Goal: Transaction & Acquisition: Subscribe to service/newsletter

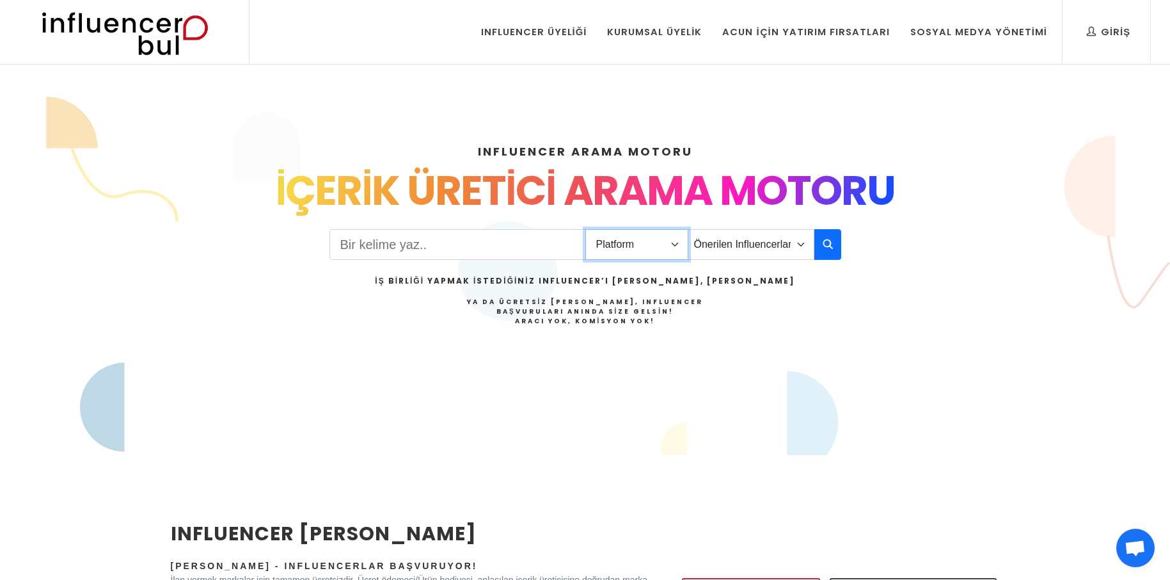
click at [654, 247] on select "Platform Instagram Facebook Youtube Tiktok Twitter Twitch" at bounding box center [636, 244] width 103 height 31
select select "1"
click at [585, 229] on select "Platform Instagram Facebook Youtube Tiktok Twitter Twitch" at bounding box center [636, 244] width 103 height 31
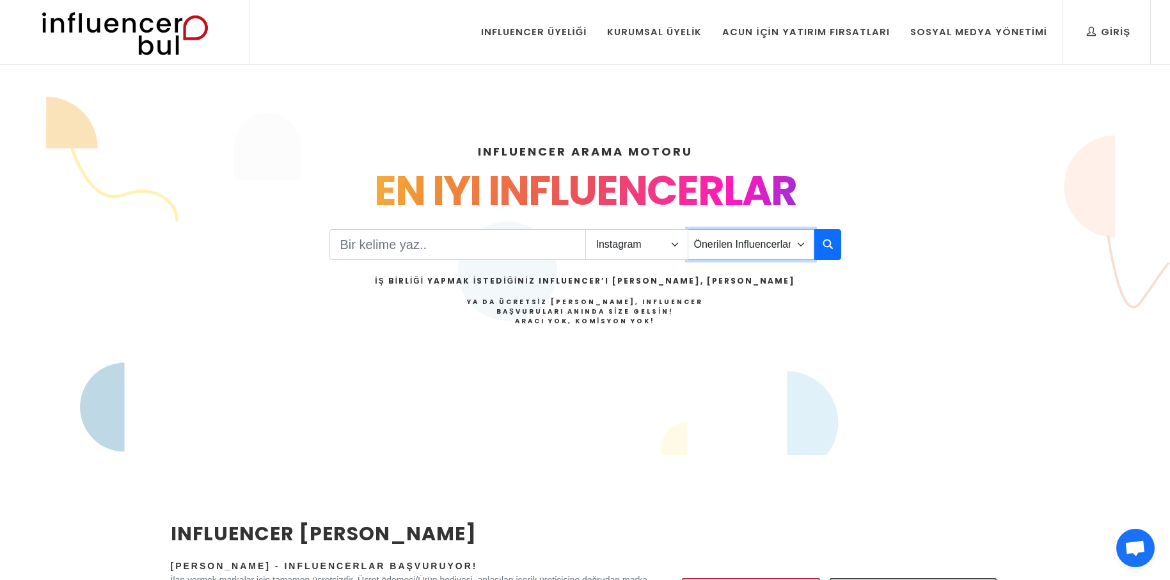
click at [765, 244] on select "Önerilen Influencerlar Aile & Çocuk & Ebeveyn Alışveriş & Giyim & Aksesuar Arab…" at bounding box center [751, 244] width 127 height 31
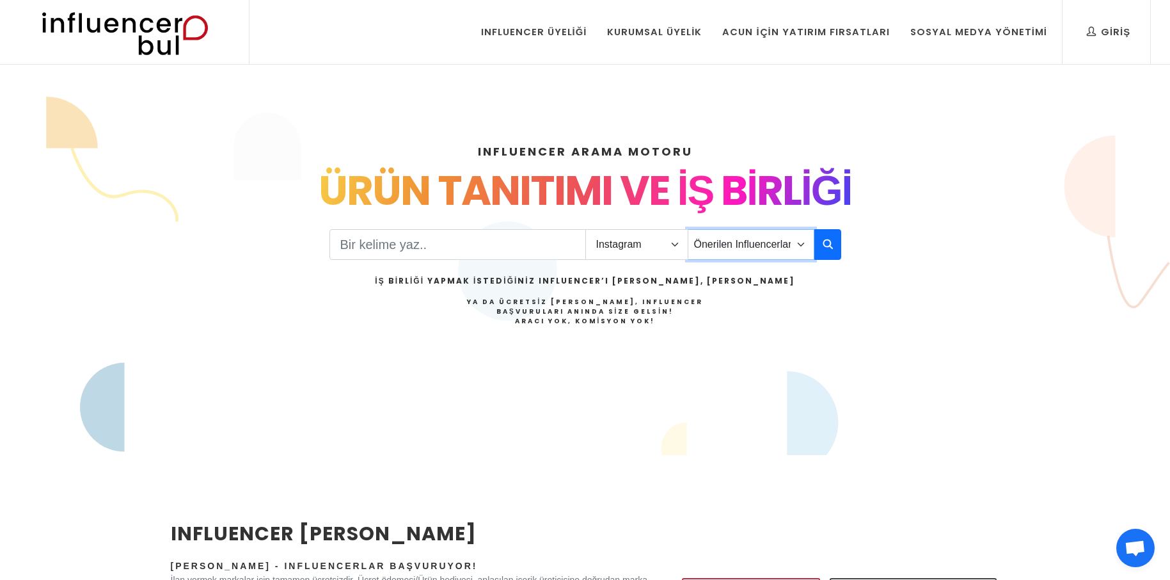
select select "11"
click at [688, 229] on select "Önerilen Influencerlar Aile & Çocuk & Ebeveyn Alışveriş & Giyim & Aksesuar Arab…" at bounding box center [751, 244] width 127 height 31
click at [821, 246] on button "button" at bounding box center [827, 244] width 27 height 31
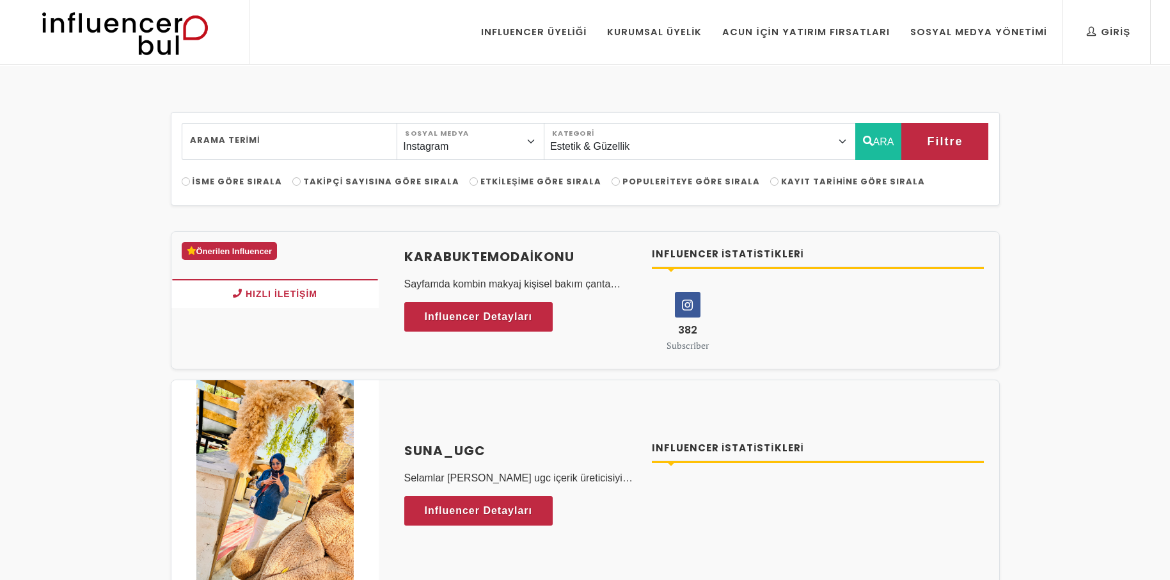
select select "11"
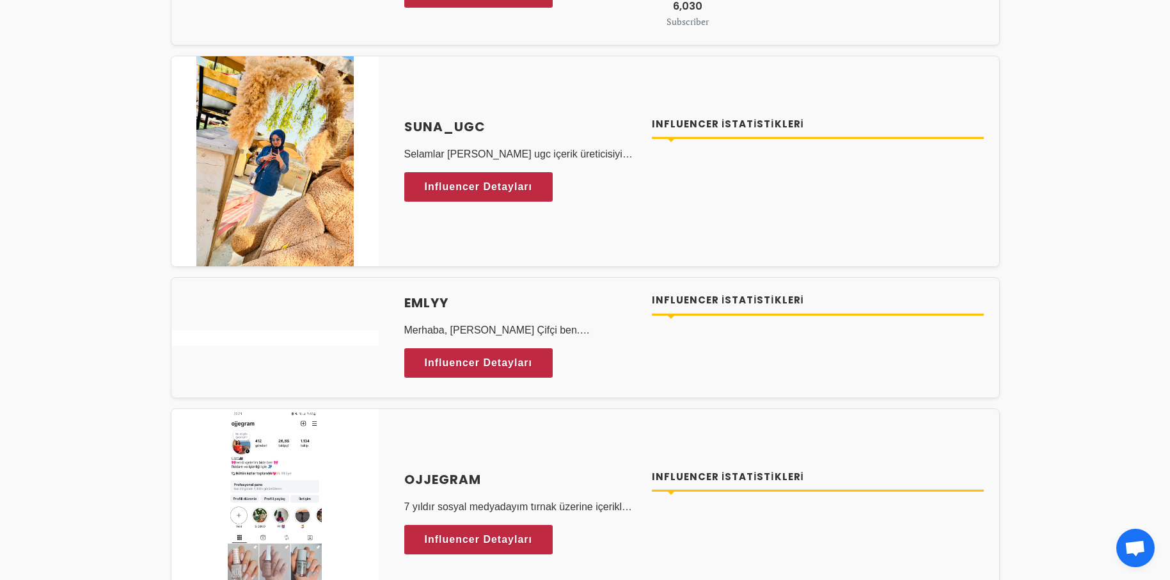
scroll to position [320, 0]
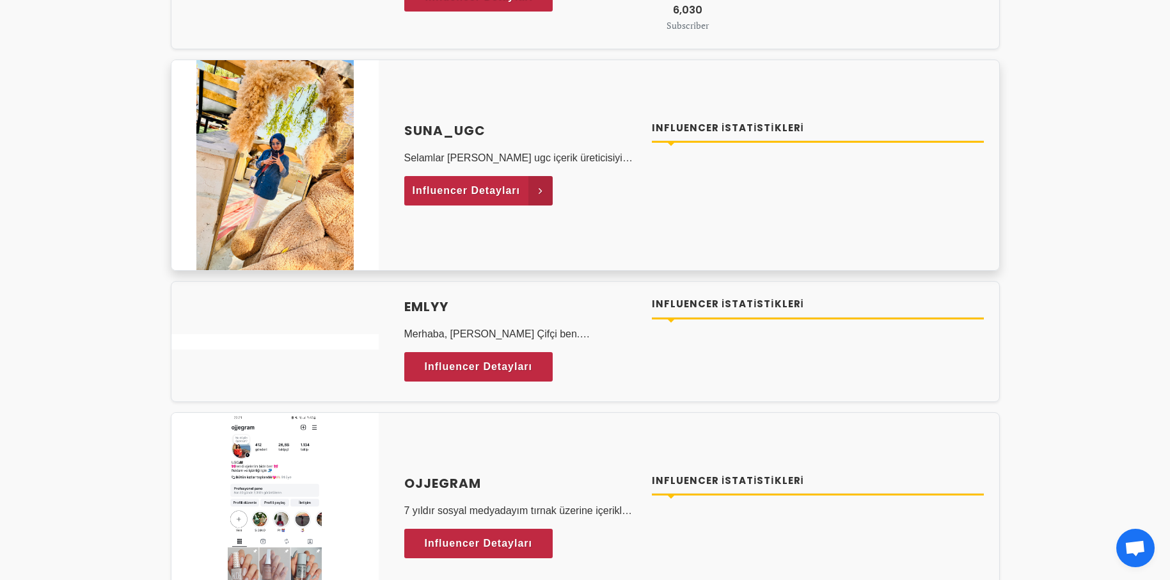
click at [497, 197] on span "Influencer Detayları" at bounding box center [467, 190] width 108 height 19
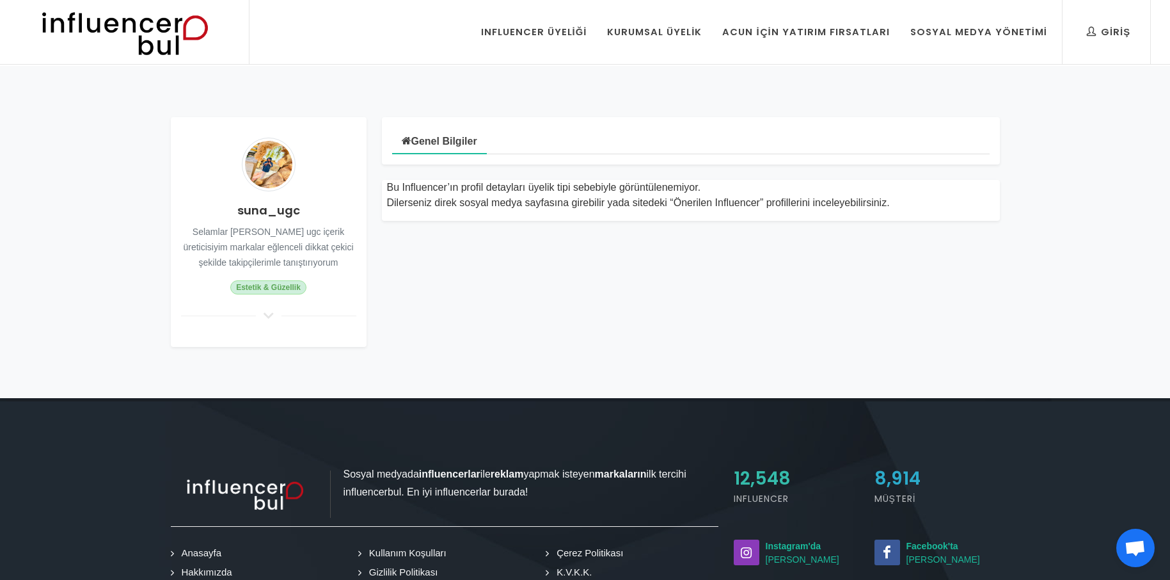
click at [265, 309] on div "suna_ugc Selamlar ben Suna ugc içerik üreticisiyim markalar eğlenceli dikkat çe…" at bounding box center [269, 232] width 196 height 230
click at [265, 316] on icon at bounding box center [268, 316] width 15 height 12
click at [305, 216] on h4 "suna_ugc" at bounding box center [268, 210] width 175 height 17
click at [290, 218] on h4 "suna_ugc" at bounding box center [268, 210] width 175 height 17
click at [448, 187] on div "Bu Influencer’ın profil detayları üyelik tipi sebebiyle görüntülenemiyor. Diler…" at bounding box center [691, 195] width 608 height 31
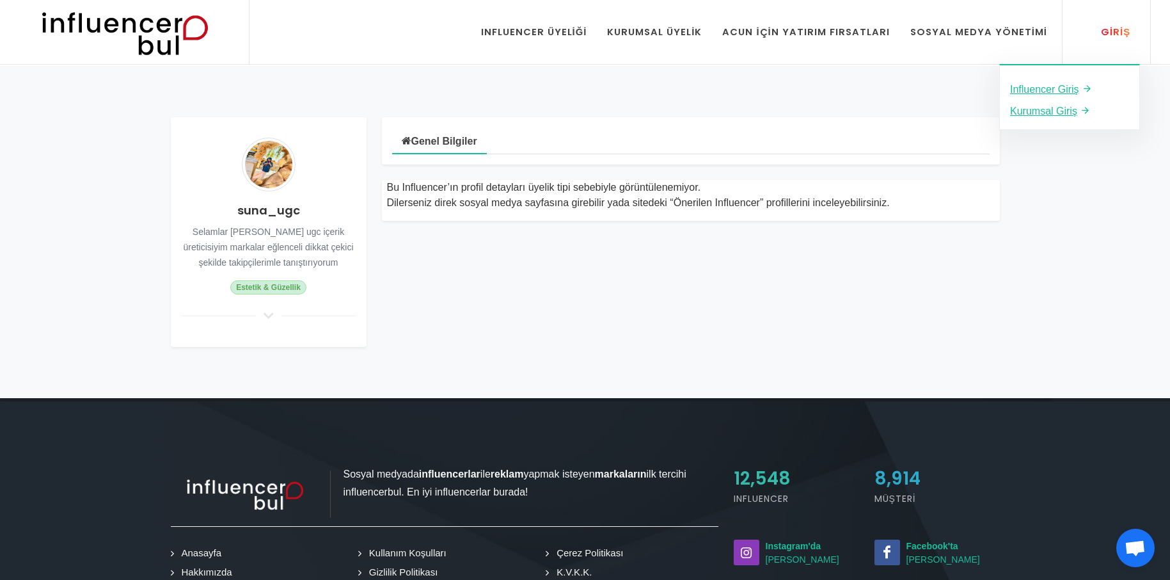
click at [1130, 33] on div "Giriş" at bounding box center [1109, 32] width 44 height 14
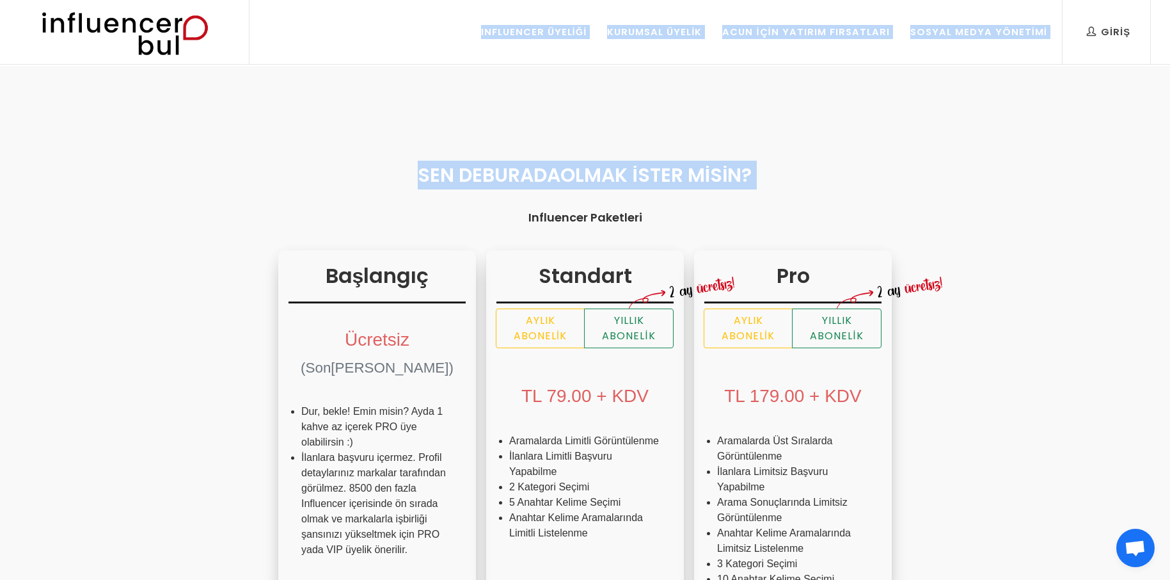
drag, startPoint x: 1038, startPoint y: 108, endPoint x: 205, endPoint y: 217, distance: 840.0
click at [207, 212] on h4 "Influencer Paketleri" at bounding box center [585, 217] width 829 height 17
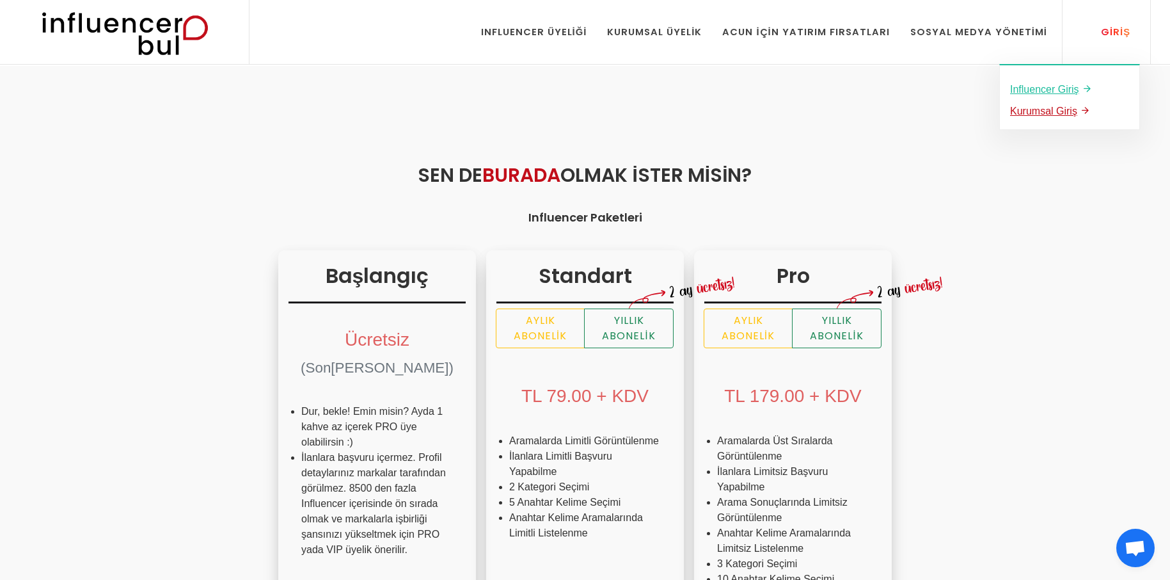
click at [1052, 113] on u "Kurumsal Giriş" at bounding box center [1043, 111] width 67 height 11
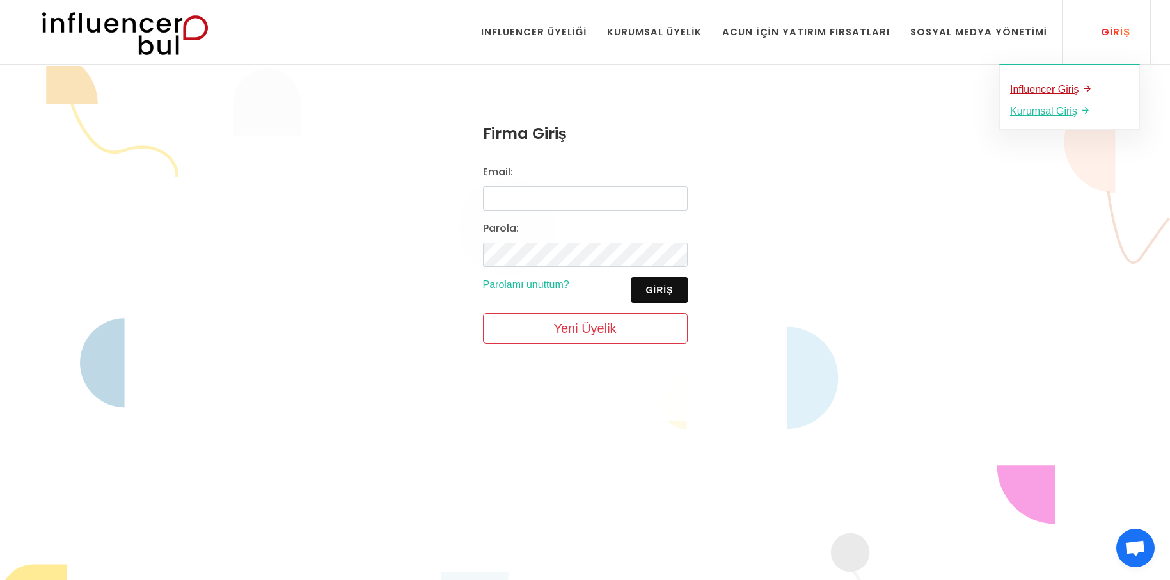
click at [1052, 92] on u "Influencer Giriş" at bounding box center [1044, 89] width 69 height 11
click at [1089, 28] on icon at bounding box center [1092, 31] width 10 height 14
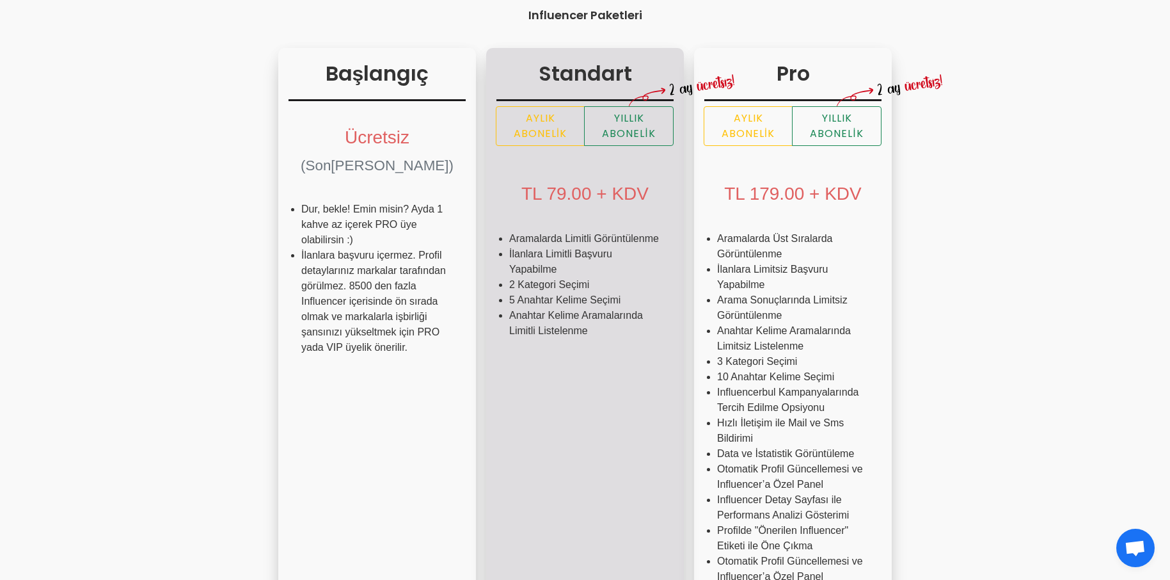
scroll to position [128, 0]
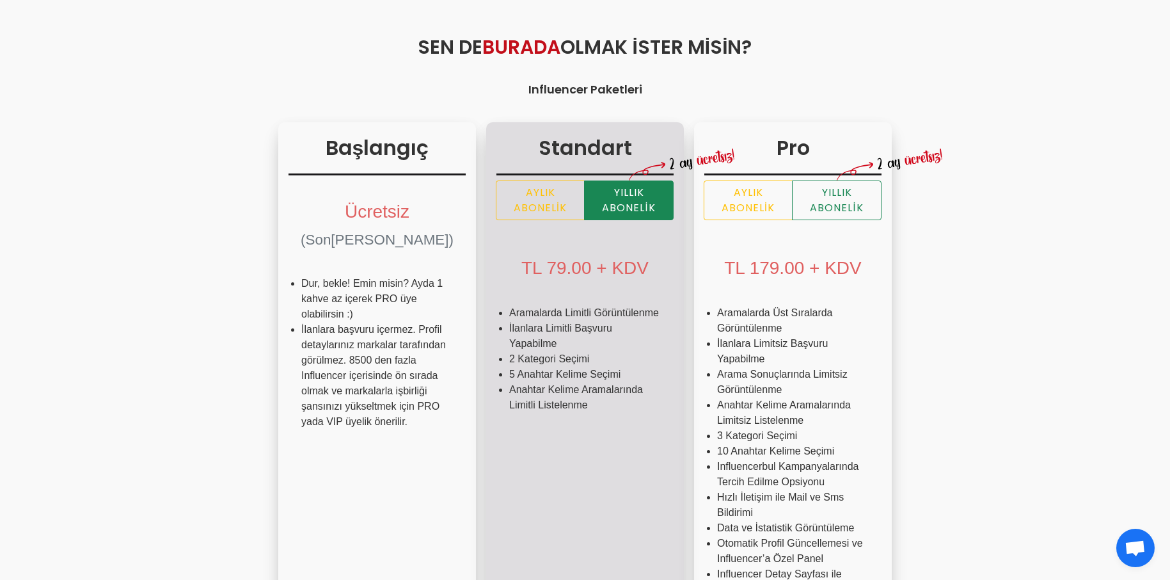
click at [584, 209] on label "Yıllık Abonelik" at bounding box center [629, 200] width 90 height 40
click at [505, 189] on input "Yıllık Abonelik" at bounding box center [500, 184] width 8 height 8
radio input "true"
click at [496, 203] on label "Aylık Abonelik" at bounding box center [540, 200] width 89 height 40
click at [496, 189] on input "Aylık Abonelik" at bounding box center [500, 184] width 8 height 8
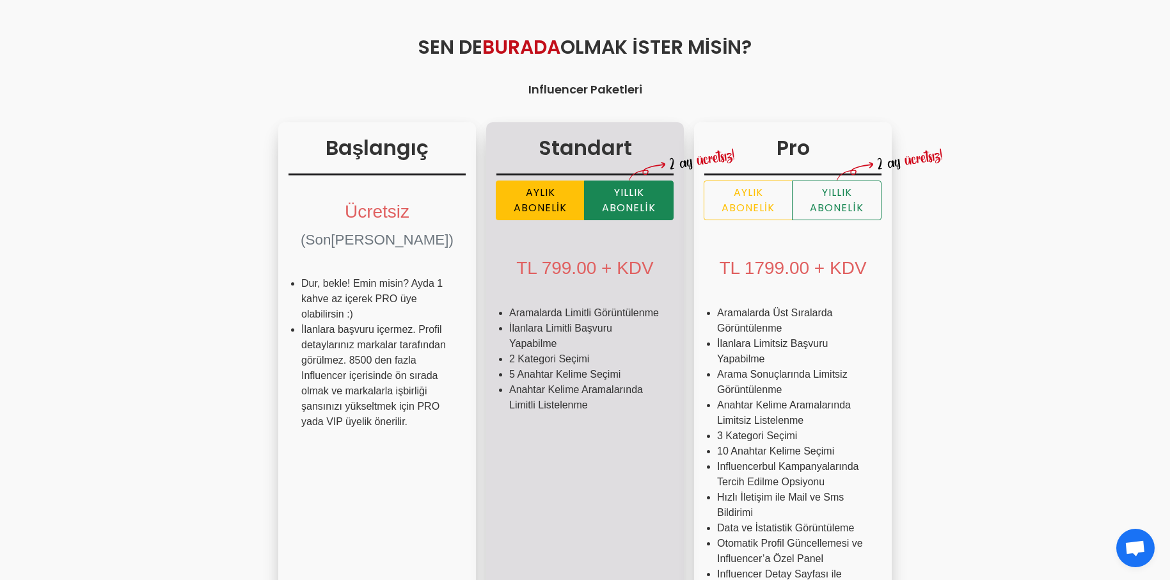
radio input "true"
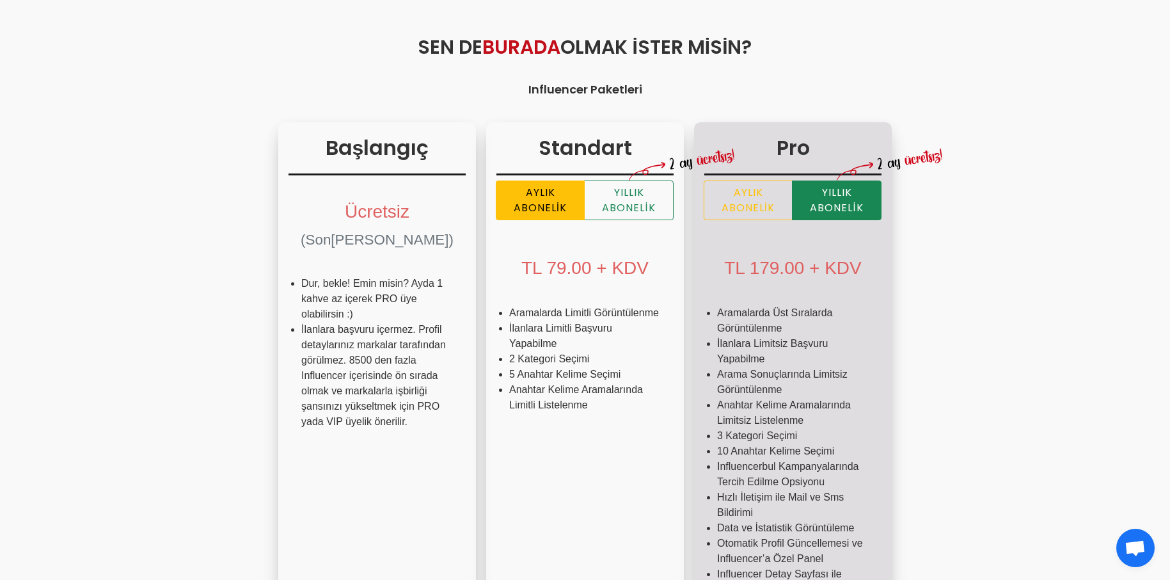
click at [792, 217] on label "Yıllık Abonelik" at bounding box center [837, 200] width 90 height 40
click at [713, 189] on input "Yıllık Abonelik" at bounding box center [708, 184] width 8 height 8
radio input "true"
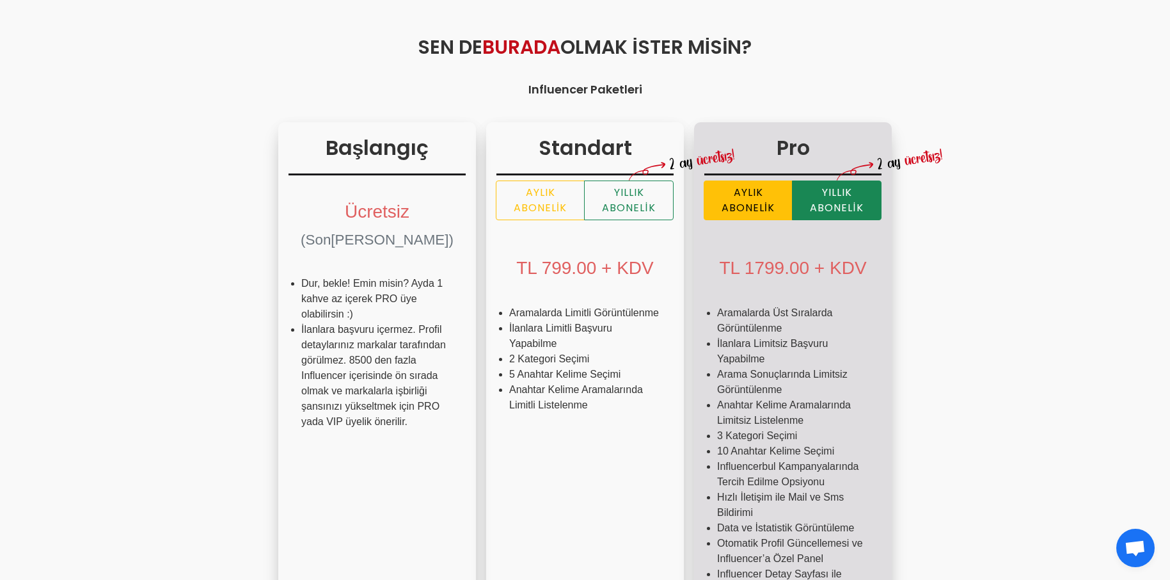
click at [704, 210] on label "Aylık Abonelik" at bounding box center [748, 200] width 89 height 40
click at [704, 189] on input "Aylık Abonelik" at bounding box center [708, 184] width 8 height 8
radio input "true"
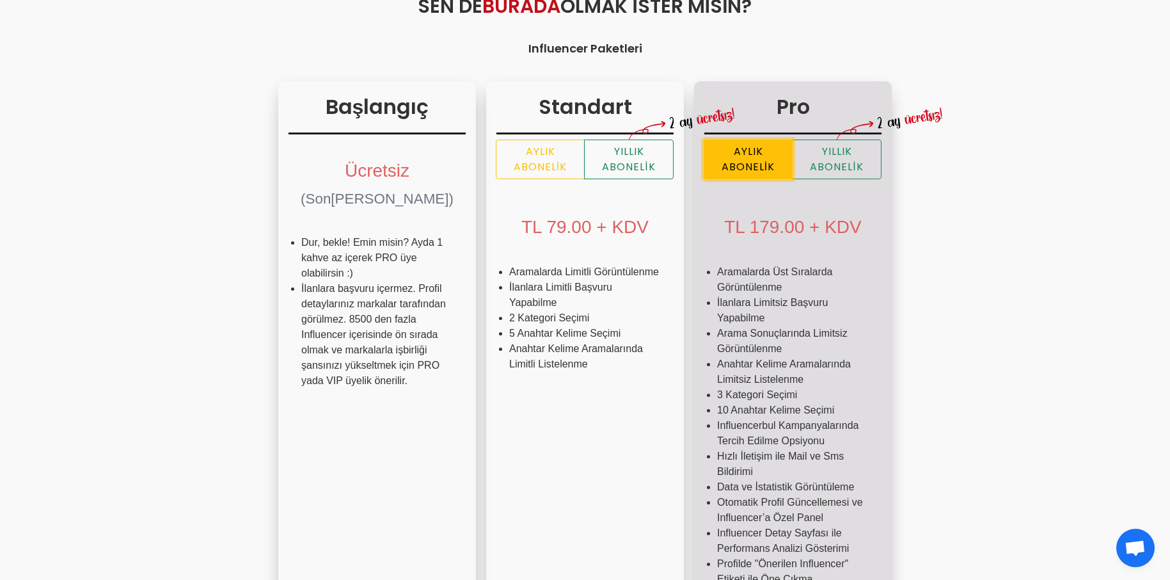
scroll to position [192, 0]
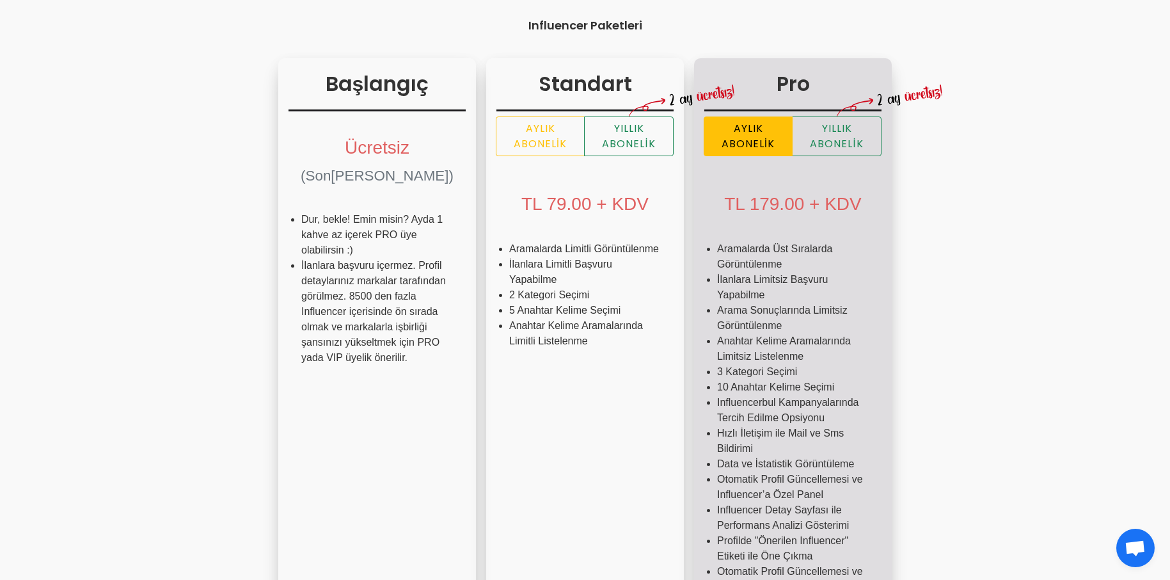
click at [717, 264] on li "Aramalarda Üst Sıralarda Görüntülenme" at bounding box center [793, 256] width 152 height 31
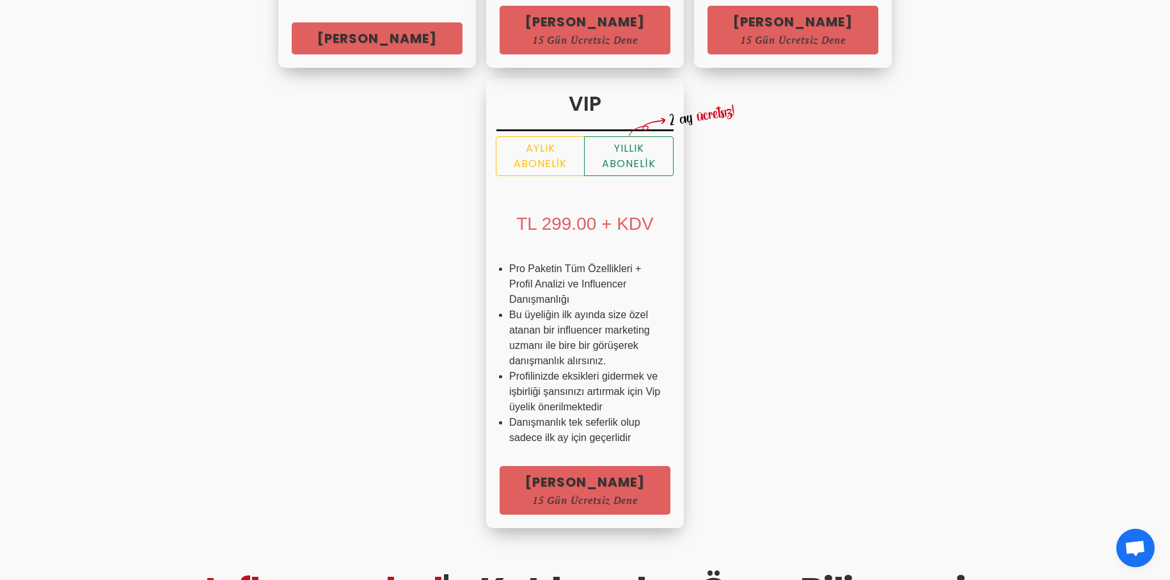
scroll to position [896, 0]
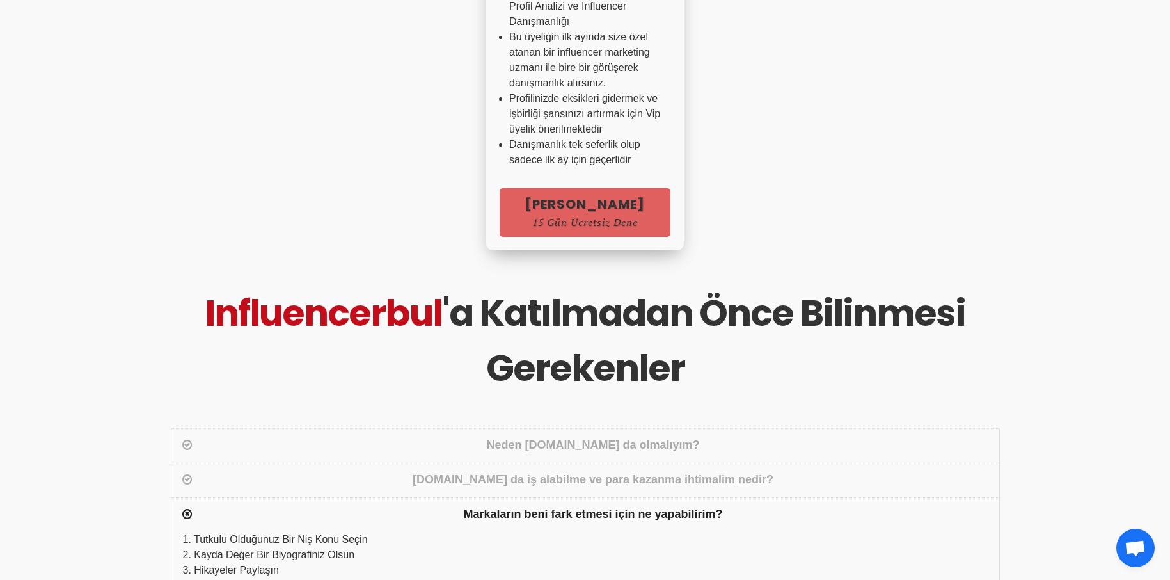
scroll to position [1151, 0]
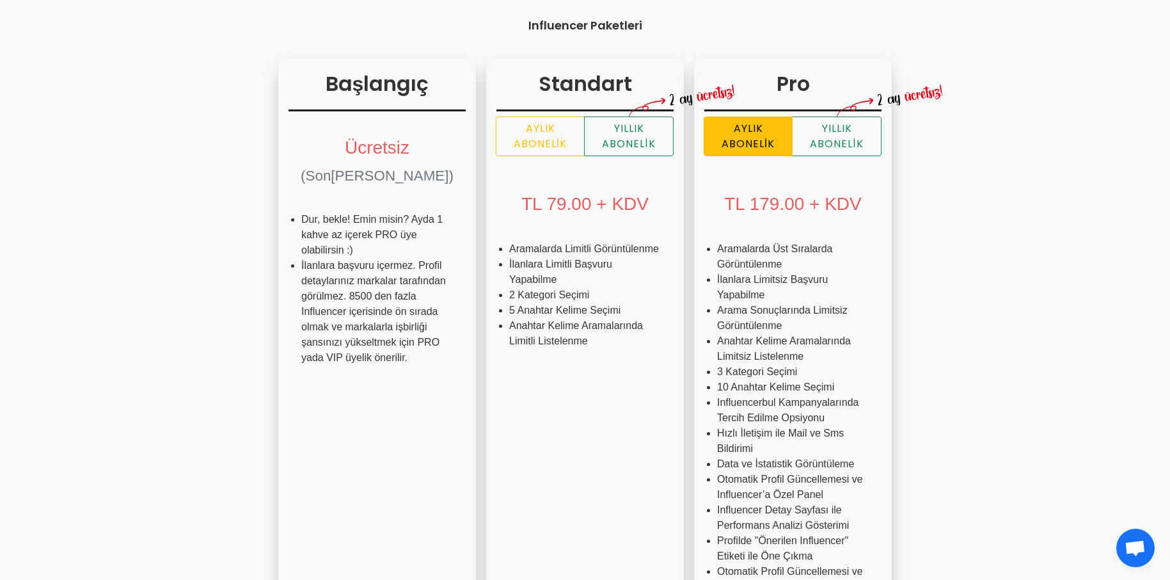
scroll to position [0, 0]
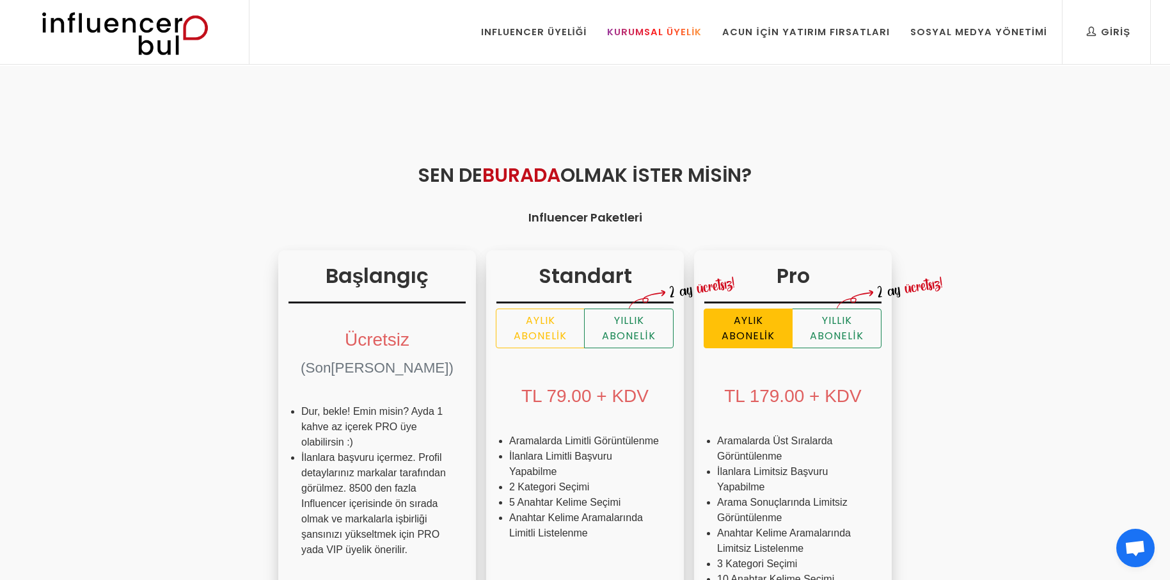
click at [647, 42] on link "Kurumsal Üyelik" at bounding box center [654, 32] width 114 height 64
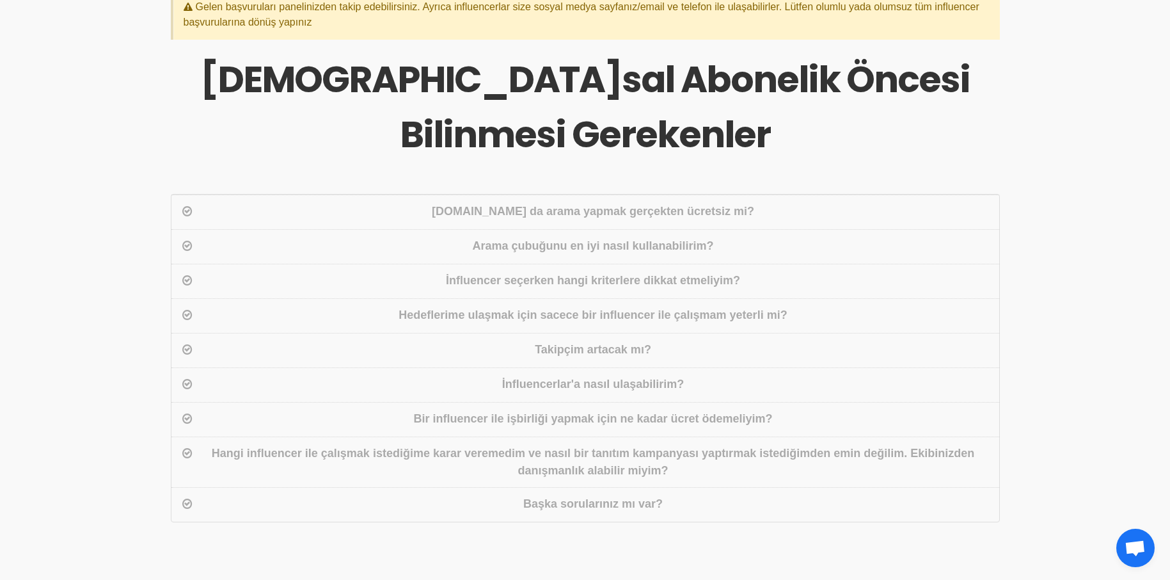
scroll to position [640, 0]
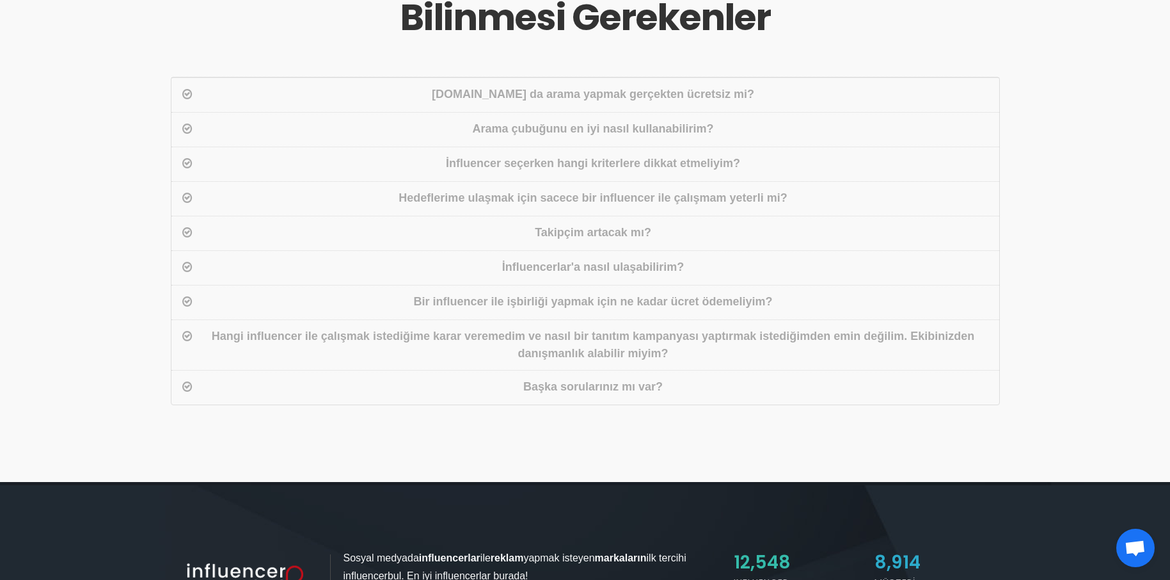
click at [805, 100] on div "Influencerbul.com da arama yapmak gerçekten ücretsiz mi?" at bounding box center [593, 95] width 796 height 19
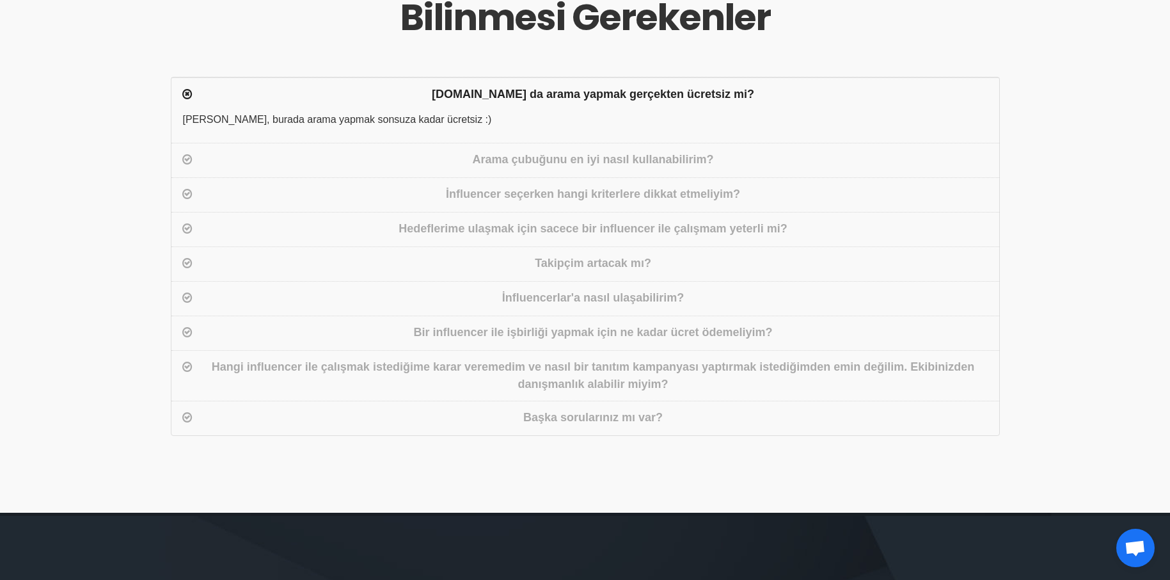
click at [687, 265] on div "Takipçim artacak mı?" at bounding box center [593, 264] width 796 height 19
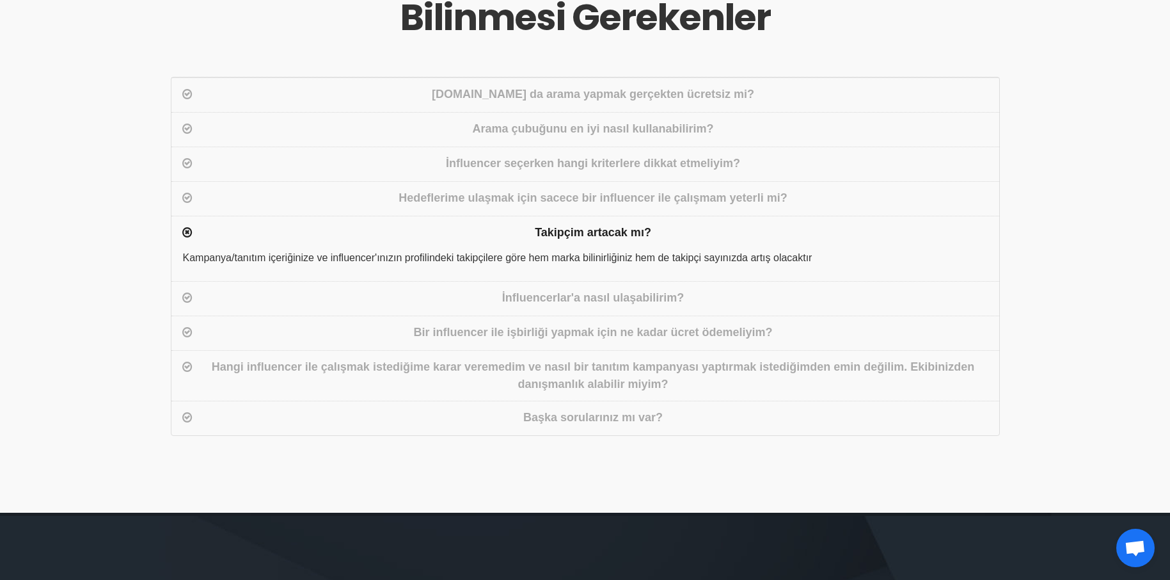
click at [706, 296] on div "İnfluencerlar'a nasıl ulaşabilirim?" at bounding box center [593, 298] width 796 height 19
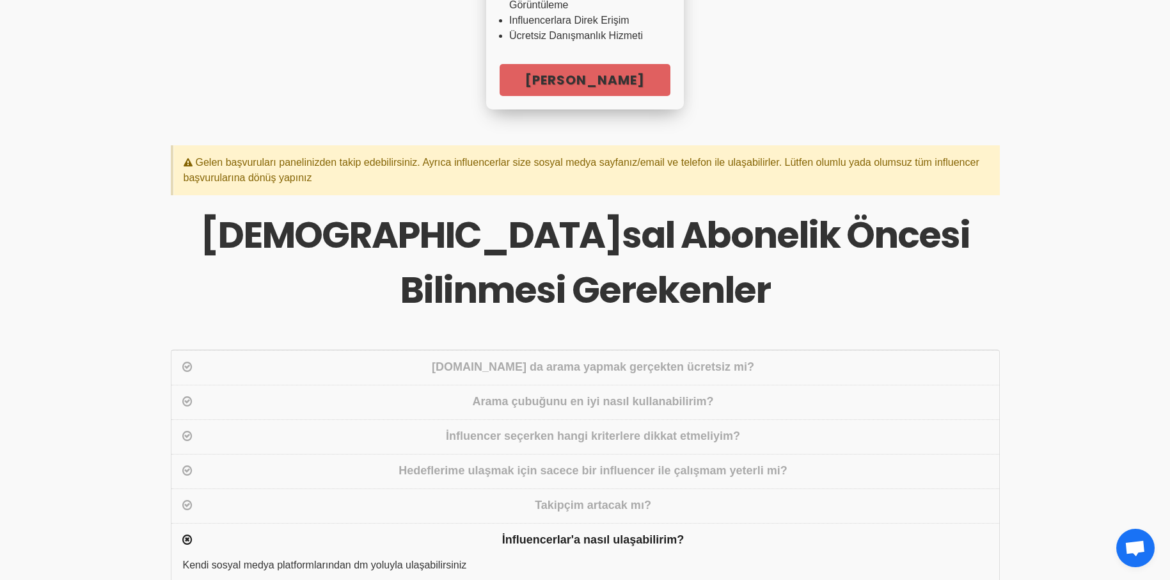
scroll to position [512, 0]
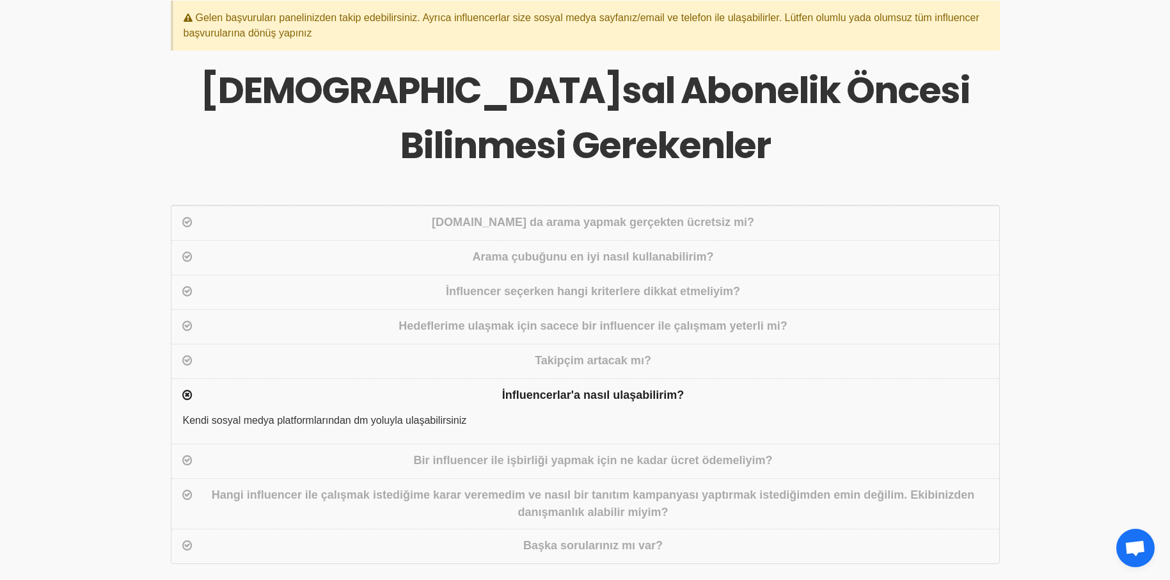
click at [490, 325] on div "Hedeflerime ulaşmak için sacece bir influencer ile çalışmam yeterli mi?" at bounding box center [593, 326] width 796 height 19
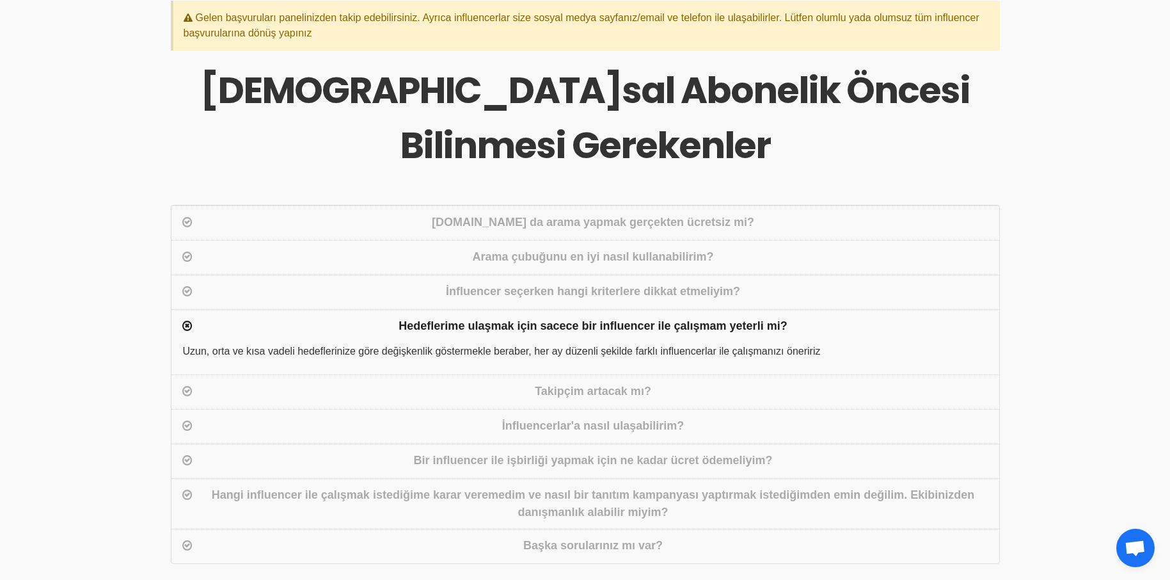
click at [700, 501] on div "Hangi influencer ile çalışmak istediğime karar veremedim ve nasıl bir tanıtım k…" at bounding box center [593, 503] width 796 height 35
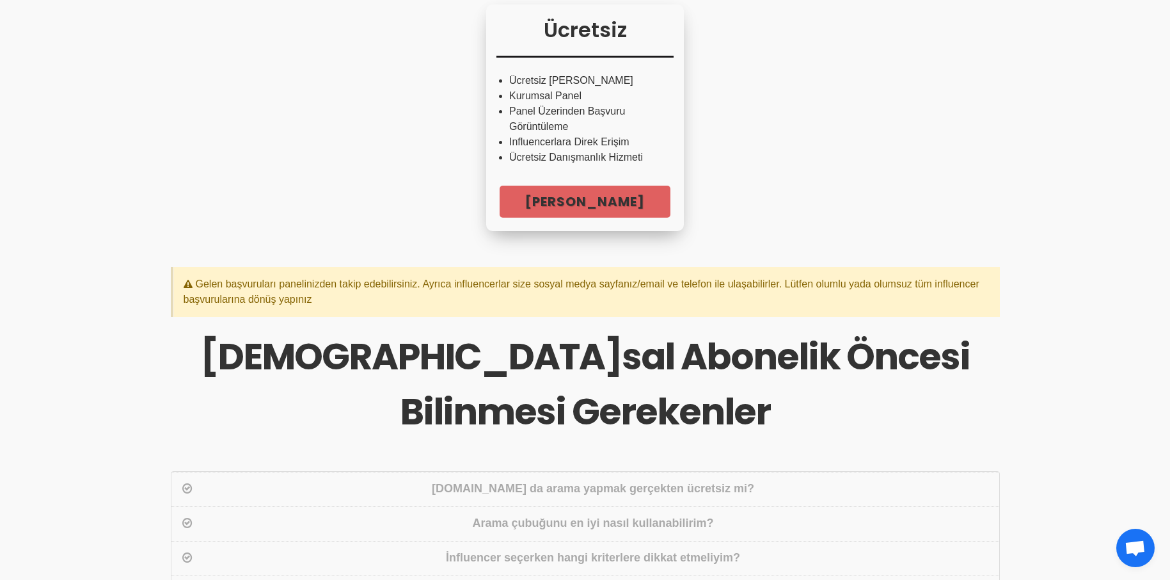
scroll to position [192, 0]
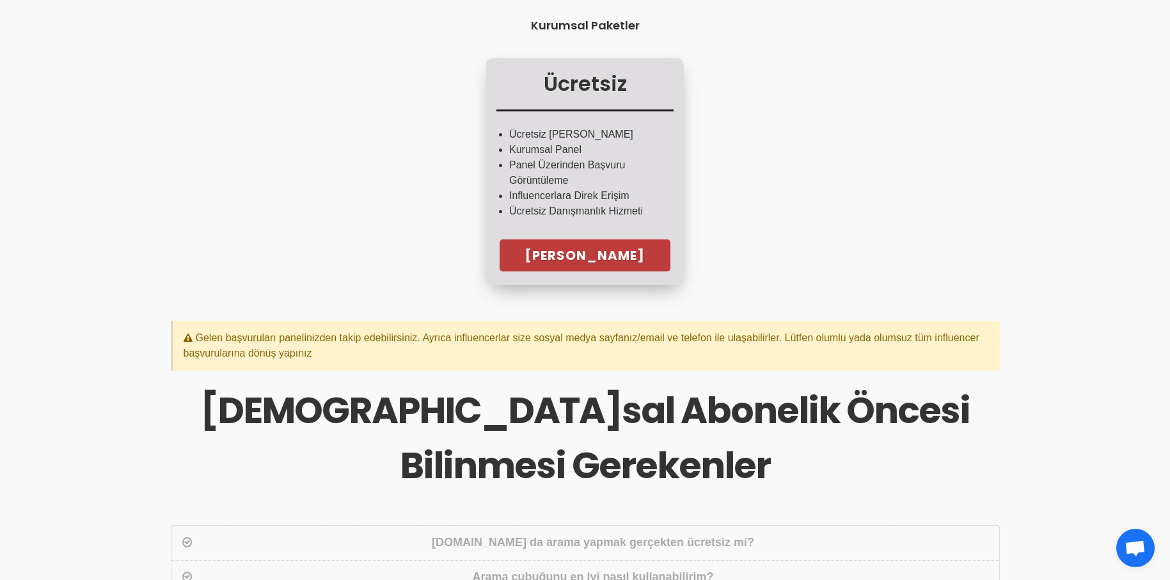
click at [623, 251] on link "Hemen Başla" at bounding box center [585, 255] width 171 height 32
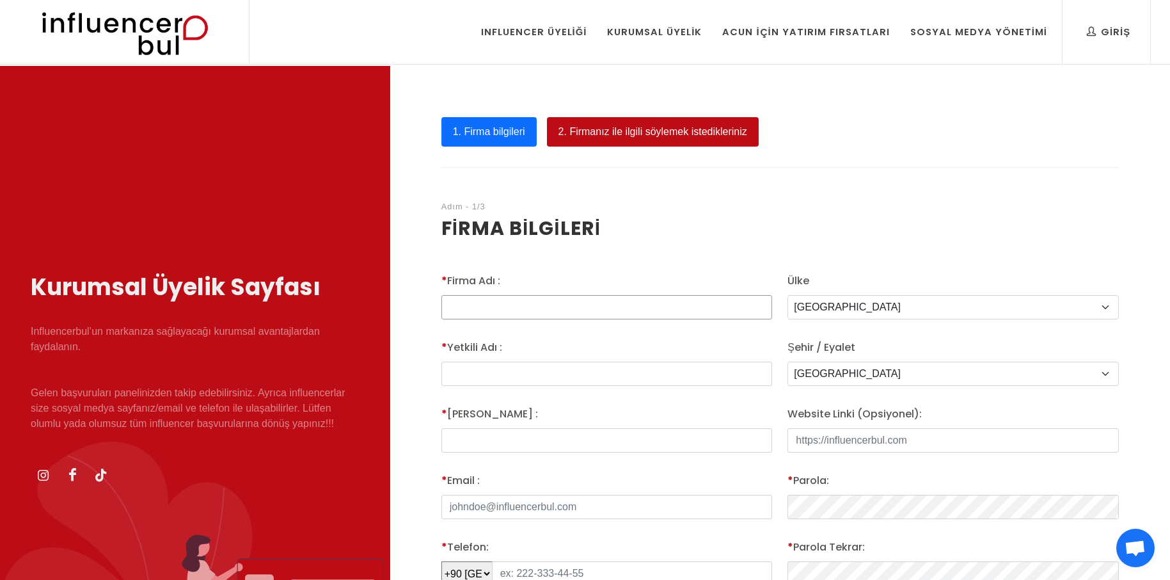
click at [514, 303] on input "* Firma Adı :" at bounding box center [606, 307] width 331 height 24
type input "Piraye Beauty"
click at [481, 374] on input "text" at bounding box center [606, 373] width 331 height 24
type input "Ö"
type input "Melih"
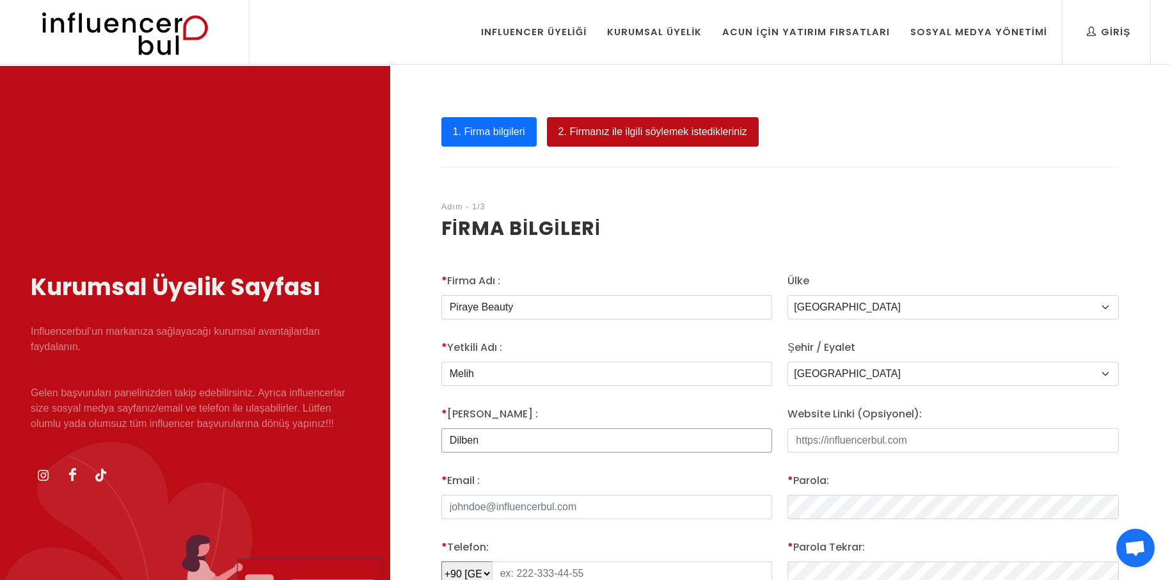
type input "Dilben"
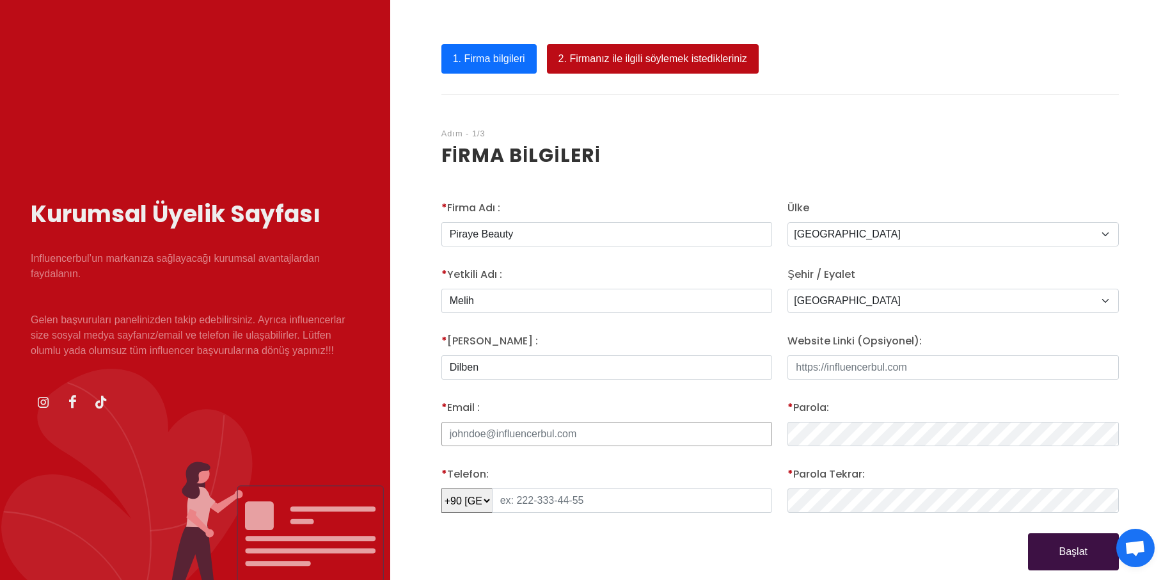
scroll to position [192, 0]
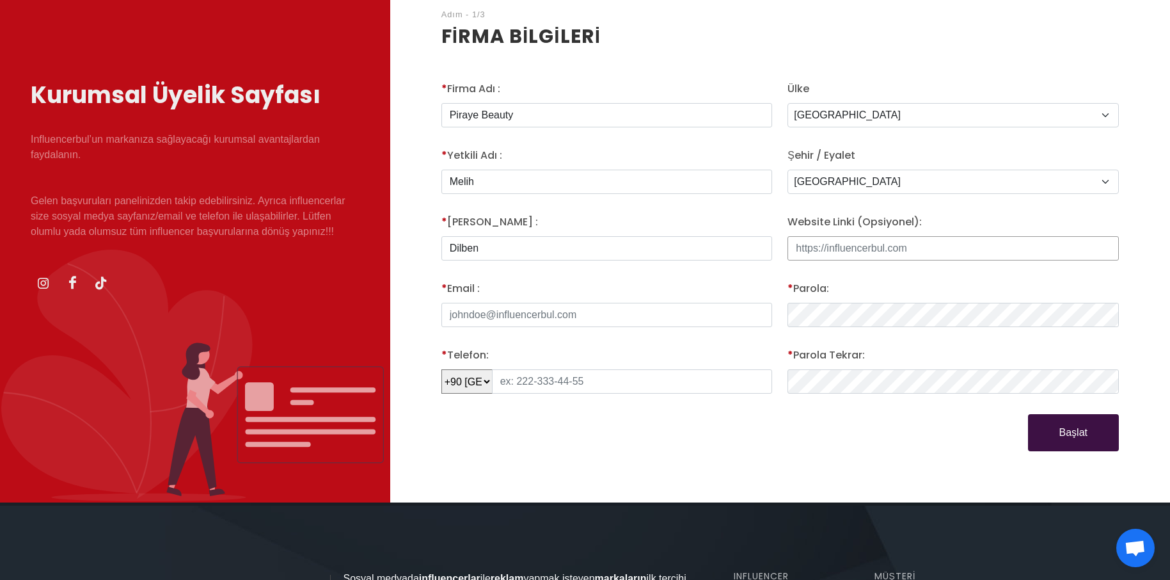
click at [856, 250] on input "Website Linki (Opsiyonel):" at bounding box center [952, 248] width 331 height 24
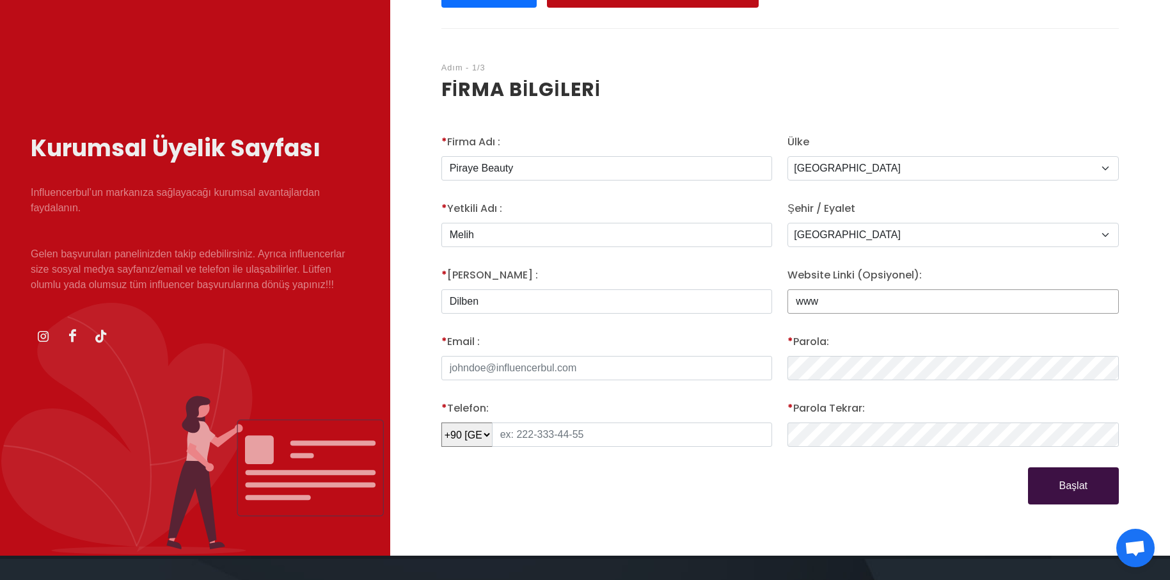
type input "www"
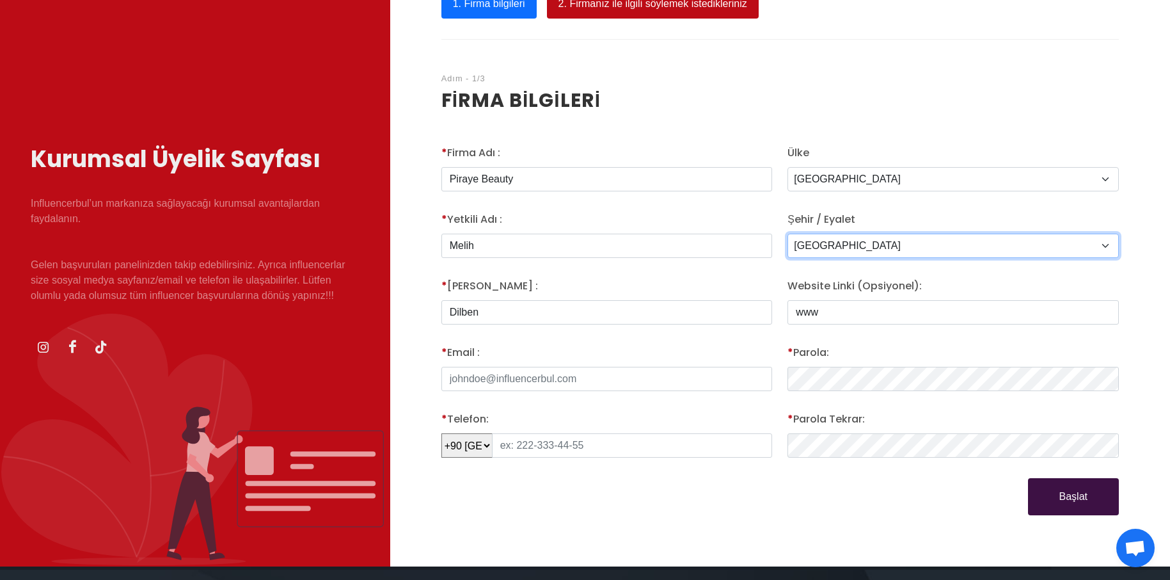
drag, startPoint x: 856, startPoint y: 250, endPoint x: 810, endPoint y: 261, distance: 47.3
click at [810, 261] on div "Şehir / Eyalet [GEOGRAPHIC_DATA] Adiyaman Afyon Agri [GEOGRAPHIC_DATA] [GEOGRAP…" at bounding box center [953, 240] width 347 height 56
click at [844, 250] on select "Adana Adiyaman Afyon Agri [GEOGRAPHIC_DATA] [GEOGRAPHIC_DATA] [GEOGRAPHIC_DATA]…" at bounding box center [952, 245] width 331 height 24
select select "3703"
click at [787, 235] on select "Adana Adiyaman Afyon Agri [GEOGRAPHIC_DATA] [GEOGRAPHIC_DATA] [GEOGRAPHIC_DATA]…" at bounding box center [952, 245] width 331 height 24
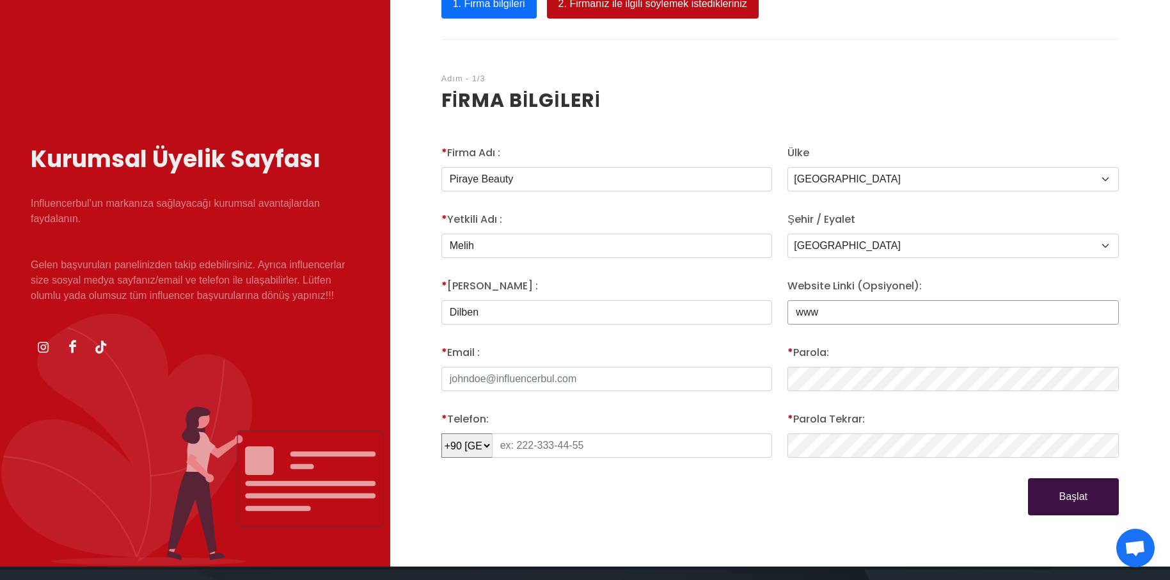
drag, startPoint x: 839, startPoint y: 317, endPoint x: 764, endPoint y: 317, distance: 74.8
click at [764, 317] on div "* Firma Adı : Piraye Beauty * Yetkili Adı : Melih * Yetkili Soyadı : Dilben * E…" at bounding box center [780, 330] width 693 height 370
click at [561, 384] on input "* Email :" at bounding box center [606, 379] width 331 height 24
type input "[EMAIL_ADDRESS][DOMAIN_NAME]"
click at [727, 374] on div "* Firma Adı : Piraye Beauty * Yetkili Adı : Melih * Yetkili Soyadı : Dilben * E…" at bounding box center [780, 330] width 693 height 370
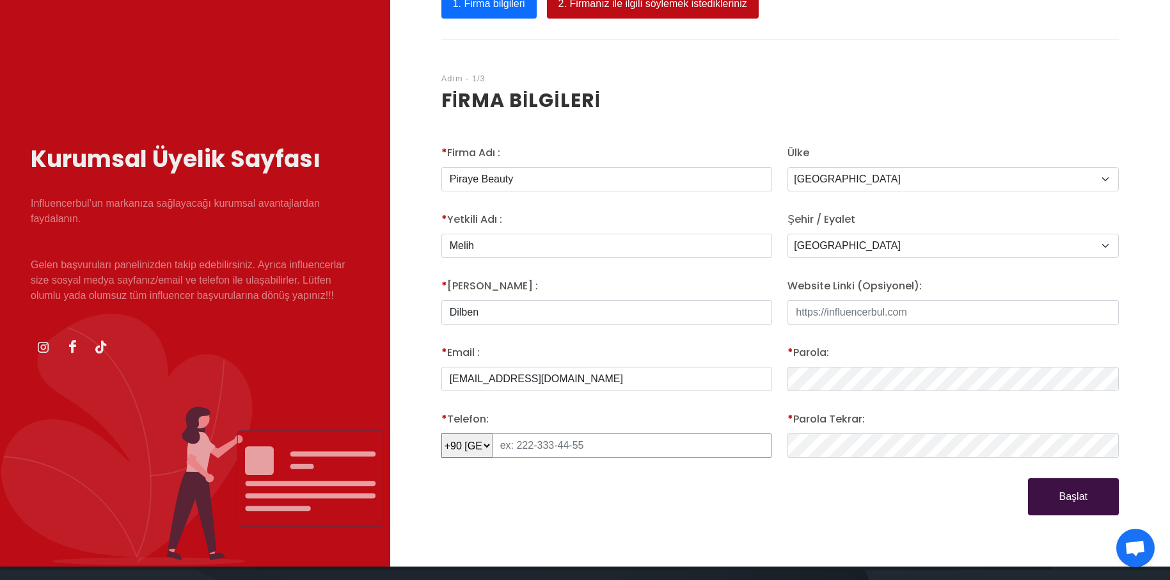
click at [594, 442] on input "text" at bounding box center [632, 445] width 281 height 24
click at [509, 452] on input "0532 159 32 86" at bounding box center [632, 445] width 281 height 24
type input "532 159 32 86"
click at [534, 477] on div "* Firma Adı : Piraye Beauty * Yetkili Adı : Melih * Yetkili Soyadı : Dilben * E…" at bounding box center [607, 311] width 347 height 333
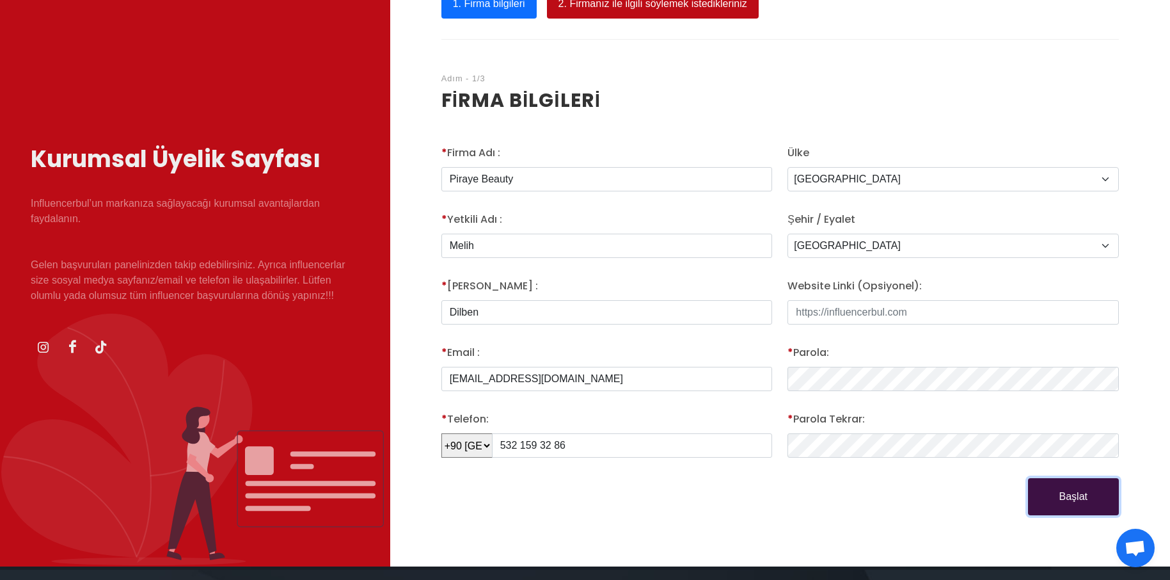
click at [1105, 496] on button "Başlat" at bounding box center [1073, 496] width 91 height 37
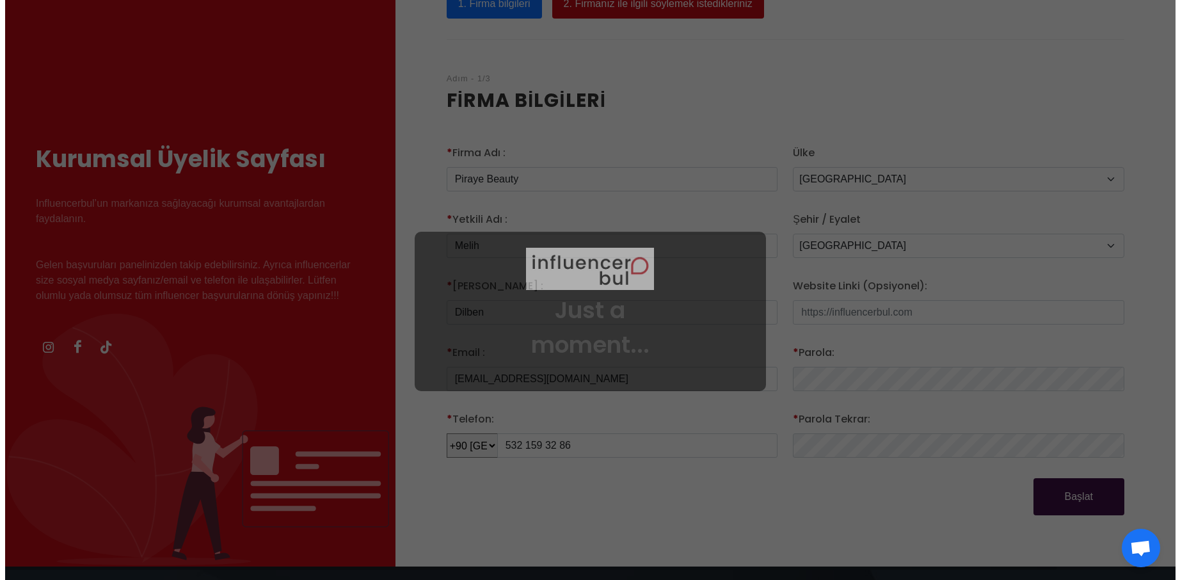
scroll to position [136, 0]
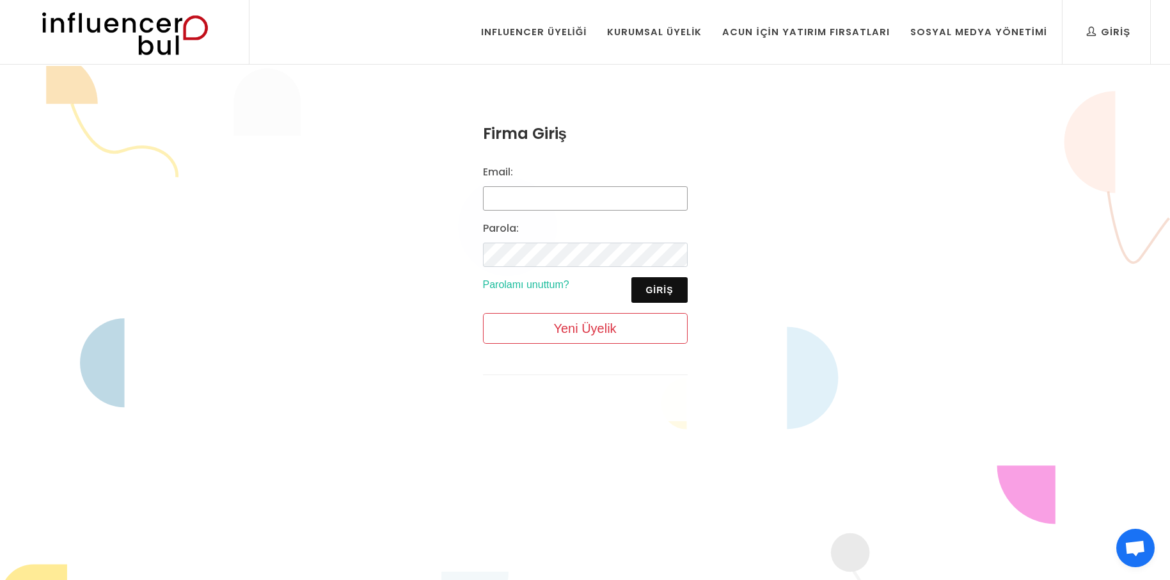
click at [556, 189] on input "Email:" at bounding box center [585, 198] width 205 height 24
type input "[EMAIL_ADDRESS][DOMAIN_NAME]"
click at [658, 291] on button "Giriş" at bounding box center [659, 290] width 56 height 26
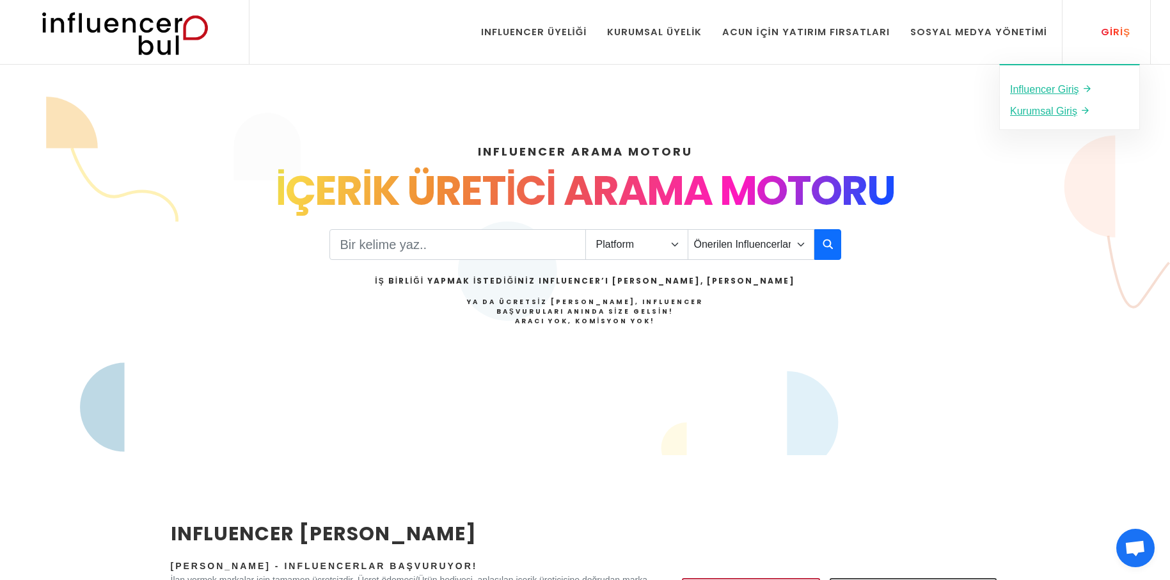
click at [1109, 27] on div "Giriş" at bounding box center [1109, 32] width 44 height 14
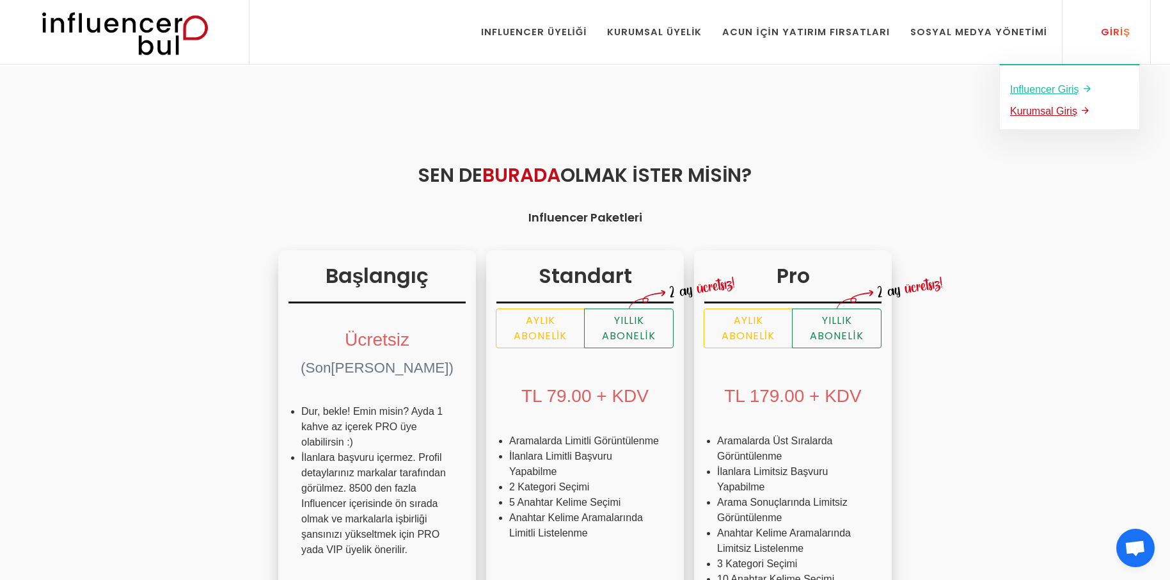
click at [1044, 106] on u "Kurumsal Giriş" at bounding box center [1043, 111] width 67 height 11
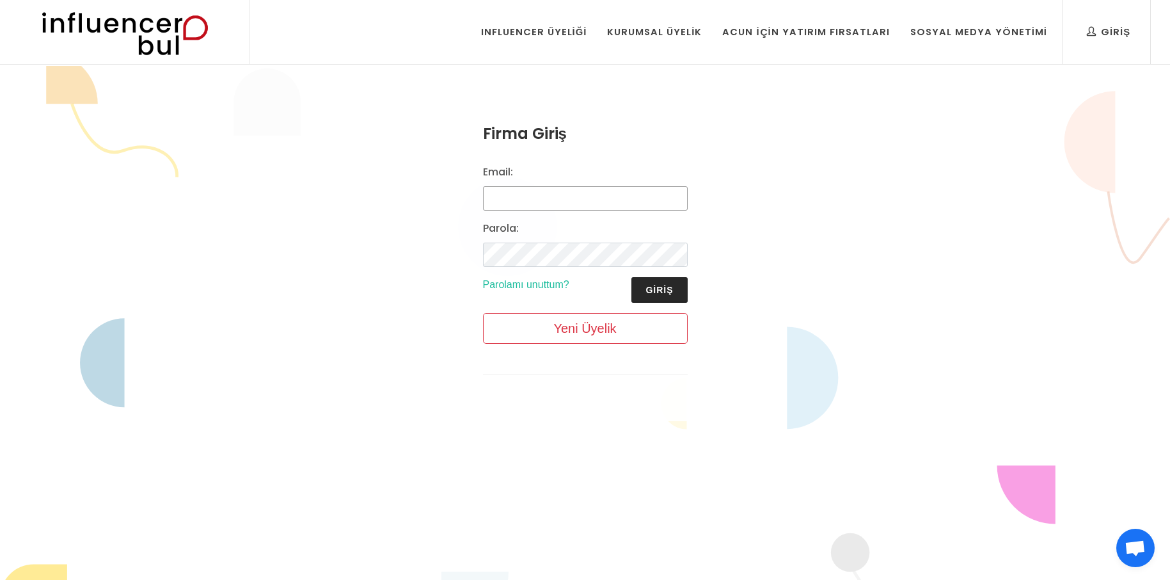
type input "[EMAIL_ADDRESS][DOMAIN_NAME]"
click at [662, 292] on button "Giriş" at bounding box center [659, 290] width 56 height 26
